Goal: Use online tool/utility: Utilize a website feature to perform a specific function

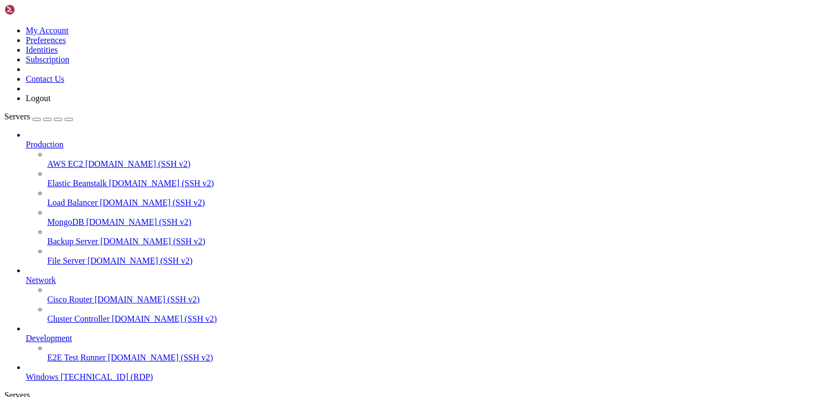
drag, startPoint x: 259, startPoint y: 639, endPoint x: 334, endPoint y: 746, distance: 130.9
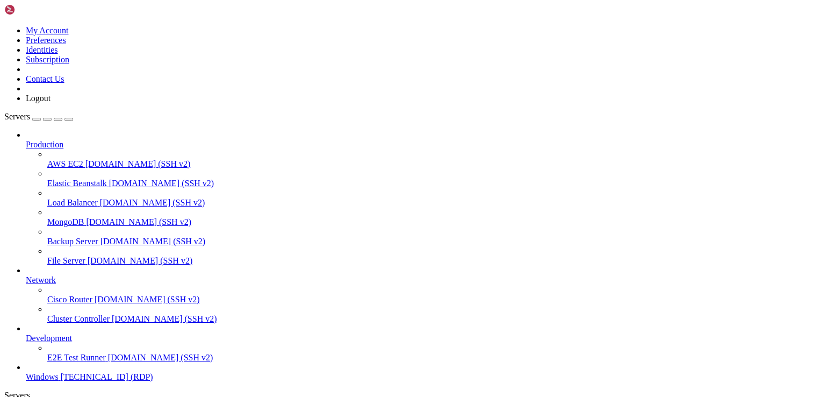
drag, startPoint x: 537, startPoint y: 550, endPoint x: 631, endPoint y: 561, distance: 94.2
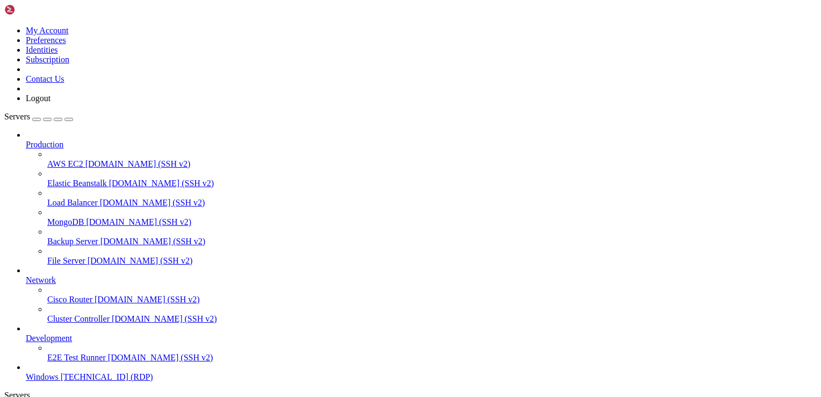
drag, startPoint x: 630, startPoint y: 564, endPoint x: 729, endPoint y: 570, distance: 99.7
drag, startPoint x: 729, startPoint y: 570, endPoint x: 762, endPoint y: 571, distance: 32.8
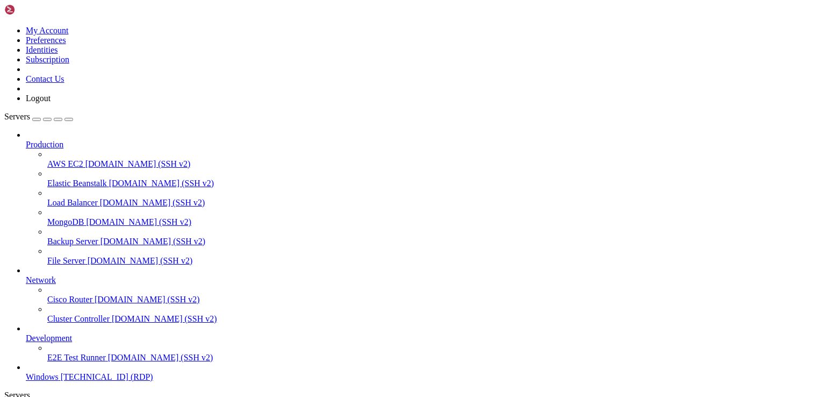
drag, startPoint x: 112, startPoint y: 520, endPoint x: 721, endPoint y: 592, distance: 613.9
drag, startPoint x: 762, startPoint y: 571, endPoint x: 411, endPoint y: 547, distance: 351.8
drag, startPoint x: 768, startPoint y: 592, endPoint x: 761, endPoint y: 532, distance: 60.6
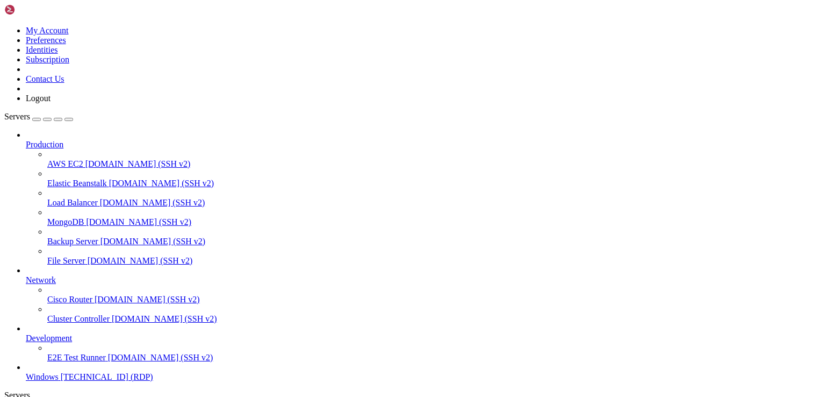
drag, startPoint x: 409, startPoint y: 547, endPoint x: 434, endPoint y: 617, distance: 74.1
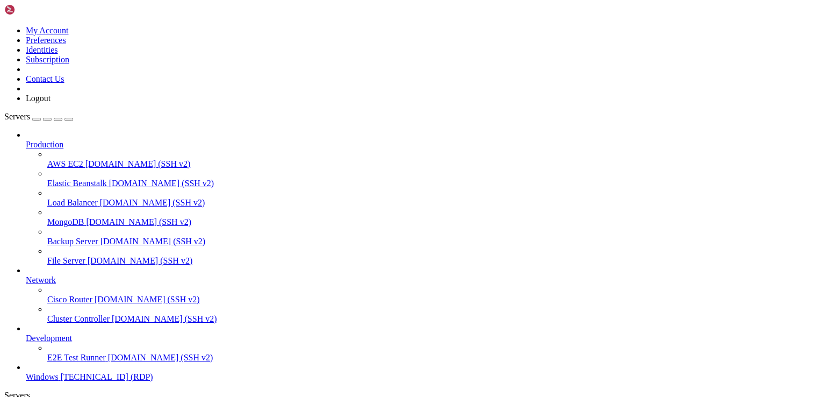
drag, startPoint x: 433, startPoint y: 614, endPoint x: 662, endPoint y: 575, distance: 233.0
drag, startPoint x: 678, startPoint y: 532, endPoint x: 752, endPoint y: 525, distance: 74.6
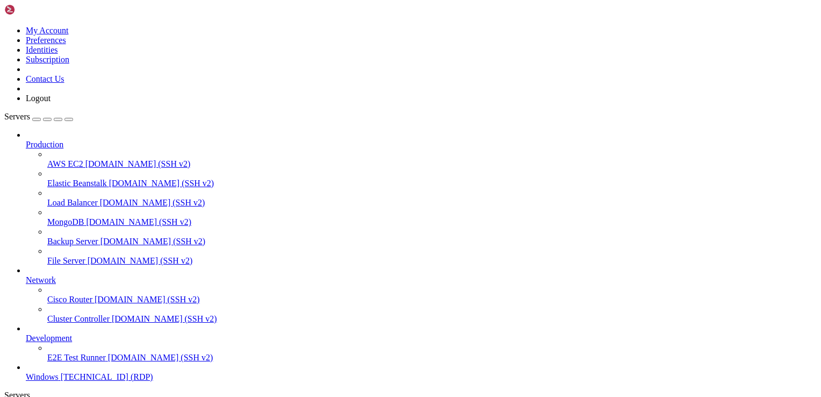
drag, startPoint x: 665, startPoint y: 572, endPoint x: 710, endPoint y: 587, distance: 46.9
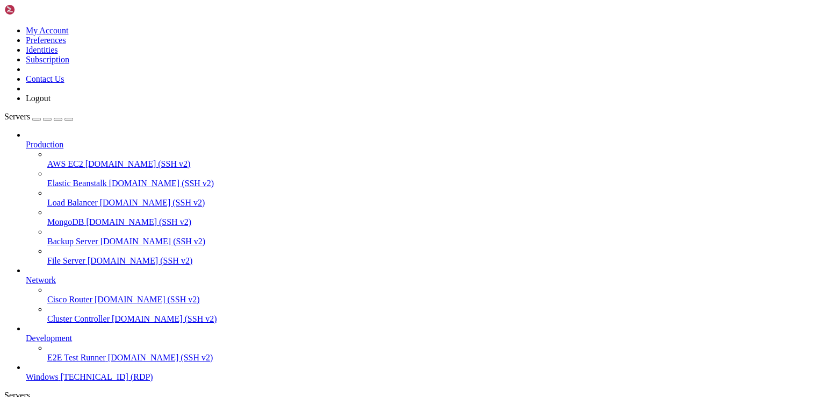
drag, startPoint x: 676, startPoint y: 584, endPoint x: 594, endPoint y: 581, distance: 82.3
drag, startPoint x: 752, startPoint y: 526, endPoint x: 795, endPoint y: 526, distance: 43.5
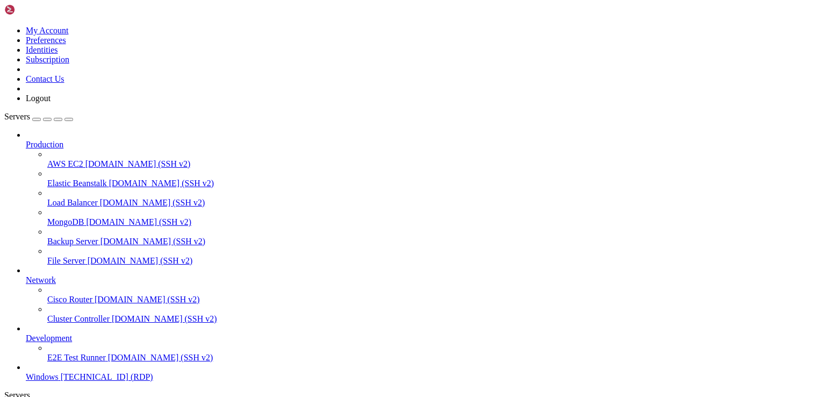
drag, startPoint x: 708, startPoint y: 590, endPoint x: 474, endPoint y: 624, distance: 236.8
drag, startPoint x: 783, startPoint y: 527, endPoint x: 727, endPoint y: 527, distance: 55.4
drag, startPoint x: 478, startPoint y: 627, endPoint x: 477, endPoint y: 656, distance: 29.6
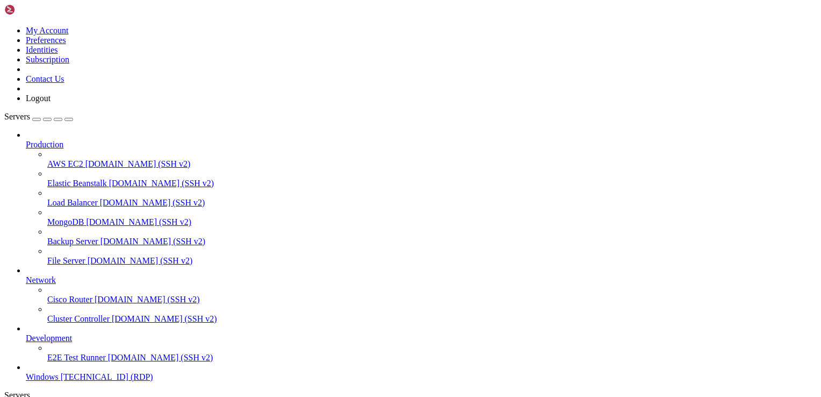
drag, startPoint x: 475, startPoint y: 656, endPoint x: 477, endPoint y: 638, distance: 18.4
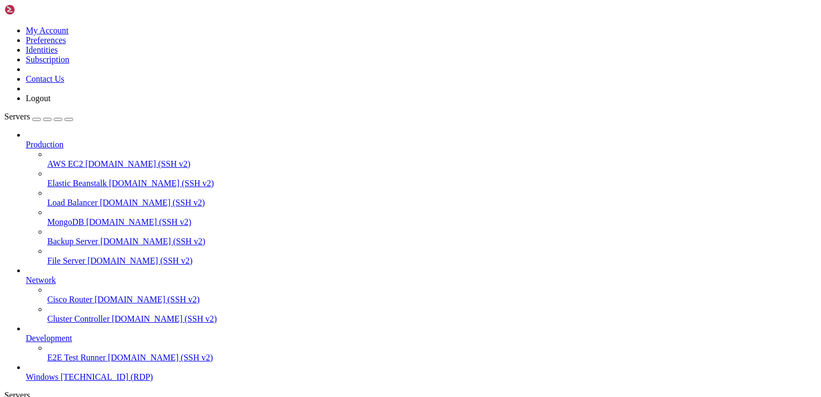
drag, startPoint x: 368, startPoint y: 638, endPoint x: 201, endPoint y: 641, distance: 167.2
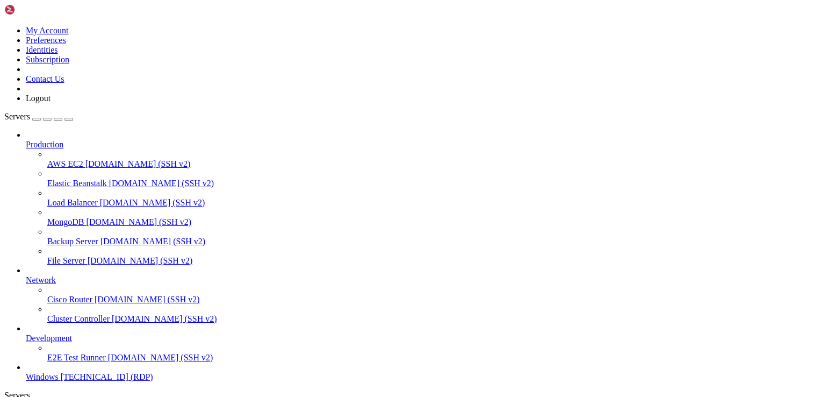
drag, startPoint x: 342, startPoint y: 662, endPoint x: 302, endPoint y: 644, distance: 43.6
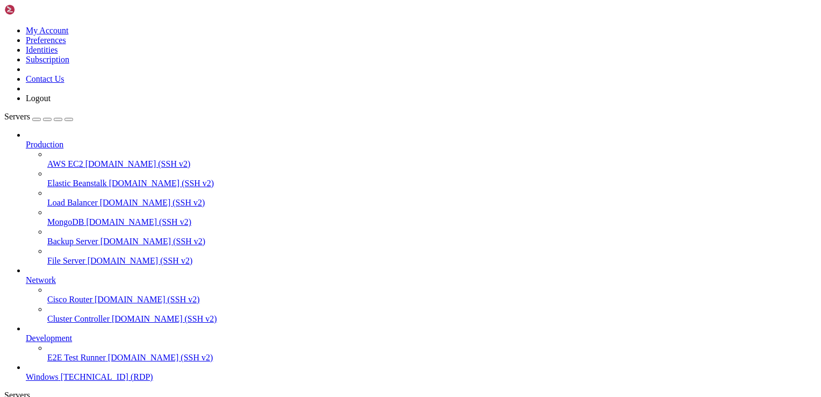
drag, startPoint x: 464, startPoint y: 788, endPoint x: 140, endPoint y: 640, distance: 356.5
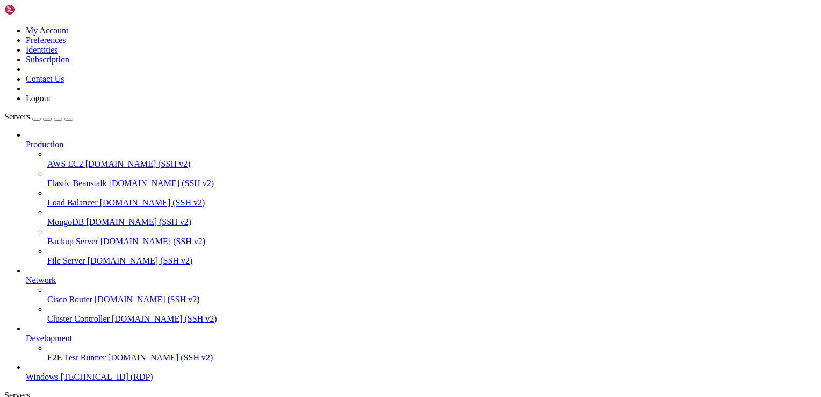
drag, startPoint x: 476, startPoint y: 636, endPoint x: 464, endPoint y: 597, distance: 40.8
drag, startPoint x: 102, startPoint y: 521, endPoint x: 621, endPoint y: 526, distance: 519.3
drag, startPoint x: 461, startPoint y: 603, endPoint x: 409, endPoint y: 593, distance: 53.7
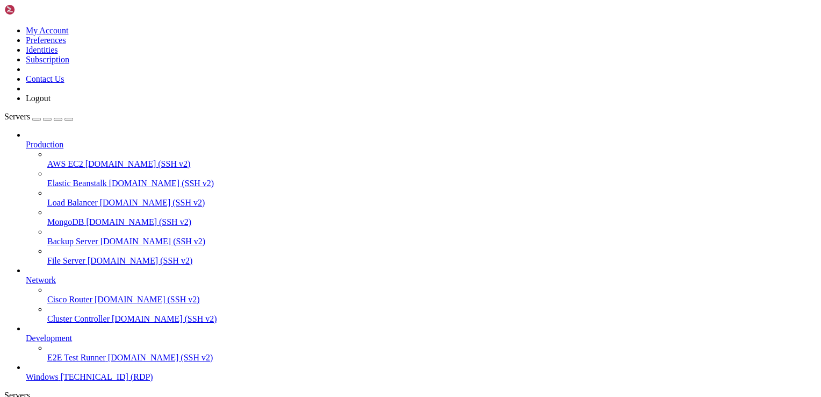
drag, startPoint x: 119, startPoint y: 595, endPoint x: 118, endPoint y: 807, distance: 212.9
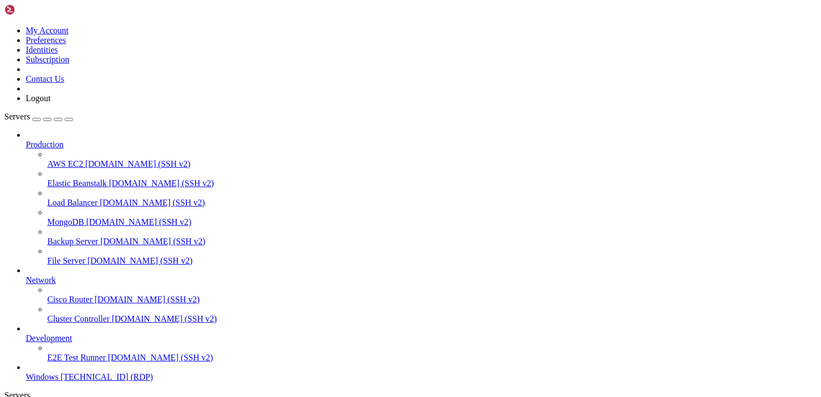
drag, startPoint x: 685, startPoint y: 523, endPoint x: 680, endPoint y: 524, distance: 5.5
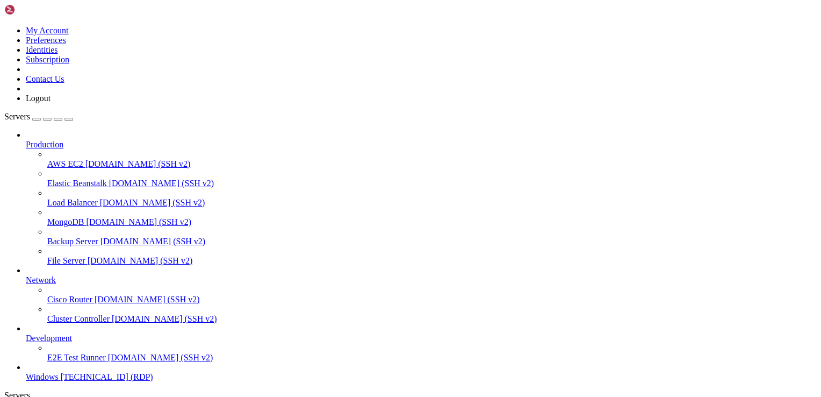
drag, startPoint x: 636, startPoint y: 527, endPoint x: 633, endPoint y: 518, distance: 10.2
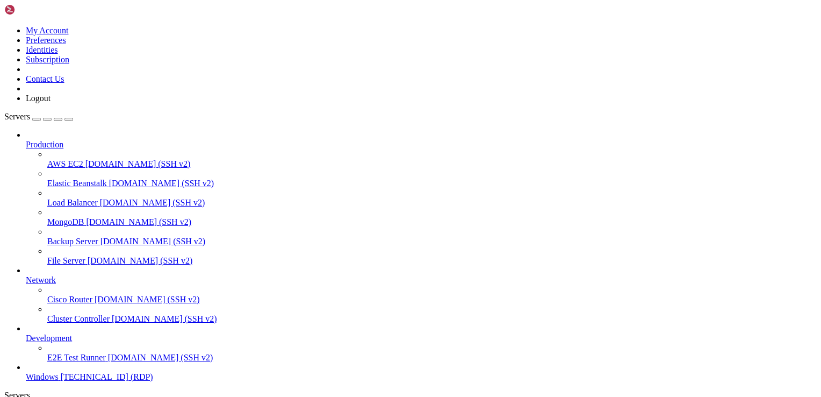
drag, startPoint x: 332, startPoint y: 676, endPoint x: 38, endPoint y: 678, distance: 293.5
drag, startPoint x: 331, startPoint y: 695, endPoint x: 23, endPoint y: 656, distance: 310.4
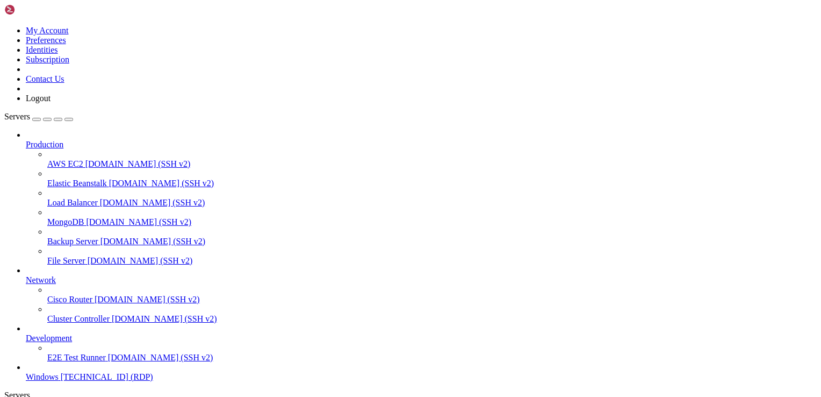
drag, startPoint x: 287, startPoint y: 595, endPoint x: 158, endPoint y: 597, distance: 128.5
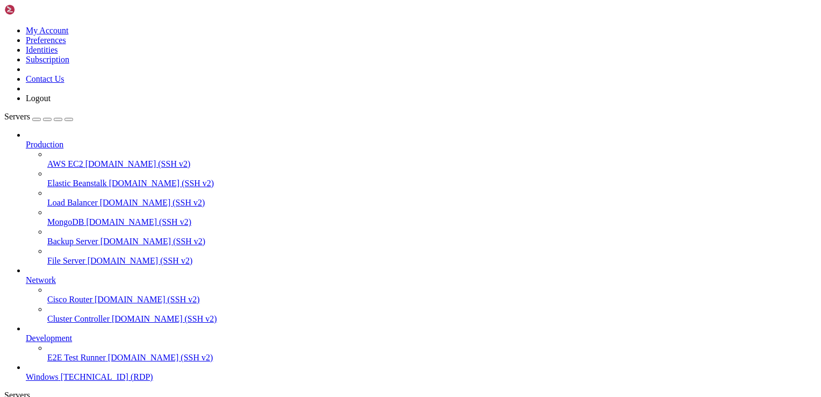
drag, startPoint x: 358, startPoint y: 760, endPoint x: 27, endPoint y: 659, distance: 346.4
drag, startPoint x: 146, startPoint y: 523, endPoint x: 550, endPoint y: 650, distance: 423.5
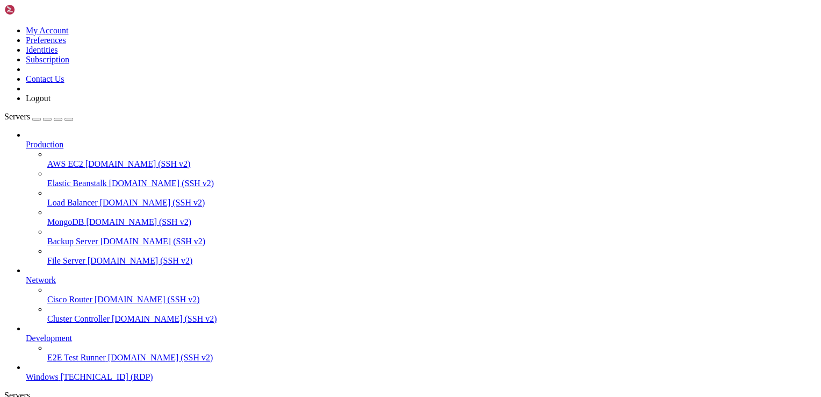
drag, startPoint x: 378, startPoint y: 760, endPoint x: 28, endPoint y: 660, distance: 364.1
drag, startPoint x: 632, startPoint y: 564, endPoint x: 401, endPoint y: 533, distance: 233.2
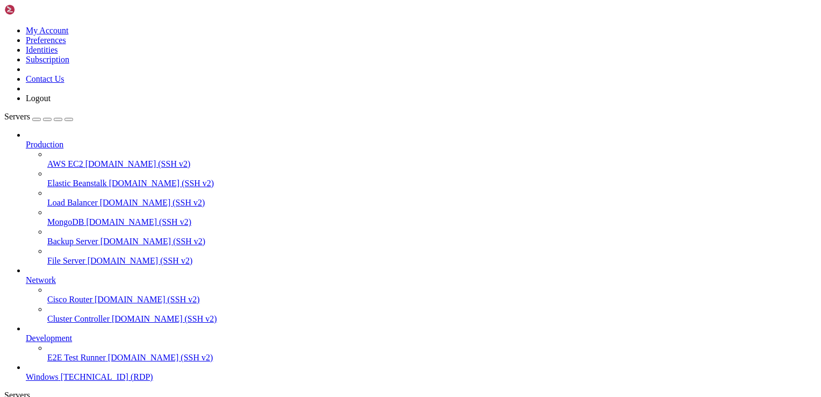
drag, startPoint x: 421, startPoint y: 534, endPoint x: 613, endPoint y: 549, distance: 192.5
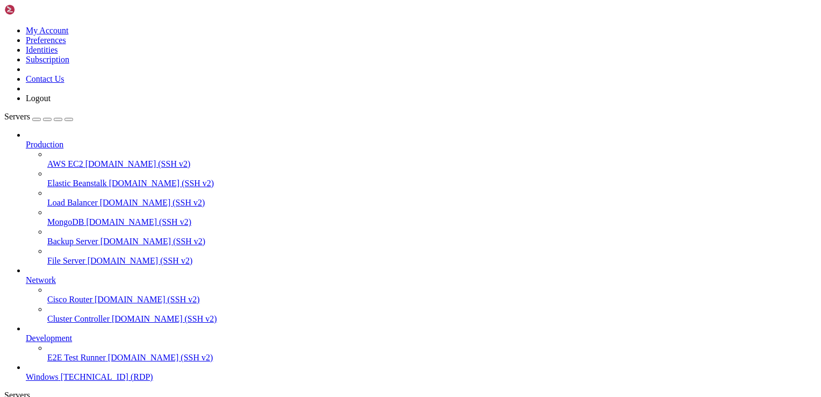
drag, startPoint x: 428, startPoint y: 728, endPoint x: 46, endPoint y: 727, distance: 382.7
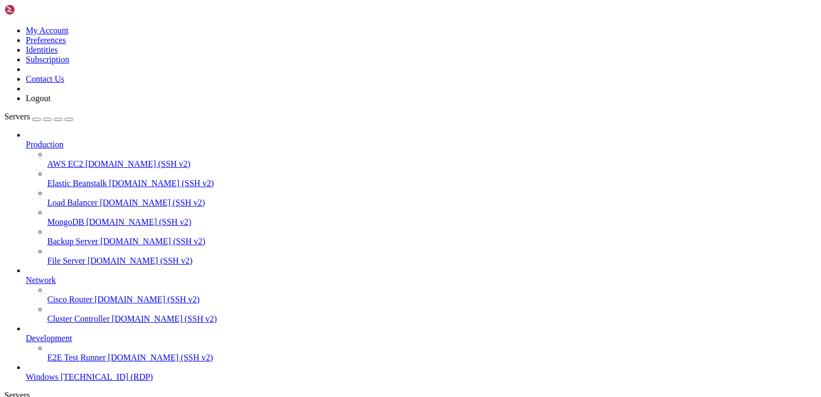
drag, startPoint x: 308, startPoint y: 636, endPoint x: 351, endPoint y: 639, distance: 43.1
